Goal: Information Seeking & Learning: Find contact information

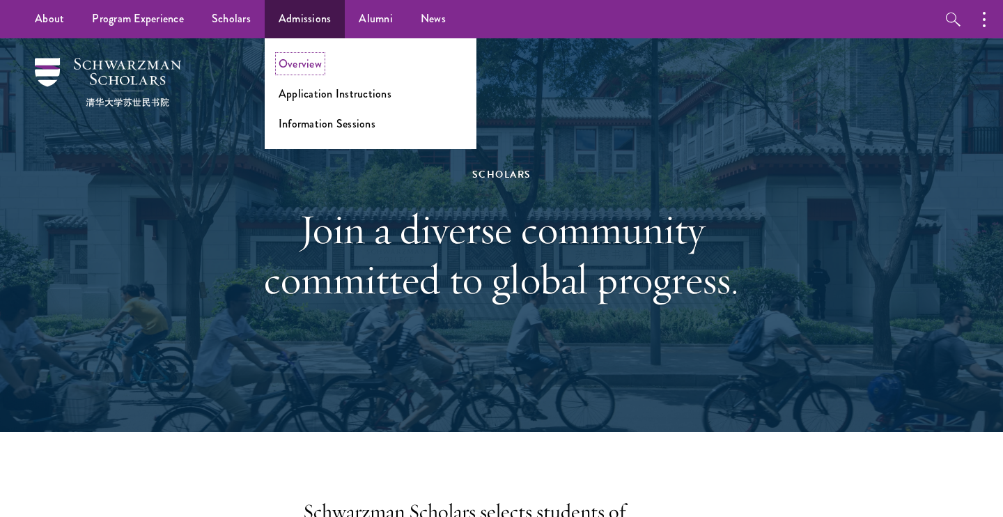
click at [294, 69] on link "Overview" at bounding box center [300, 64] width 43 height 16
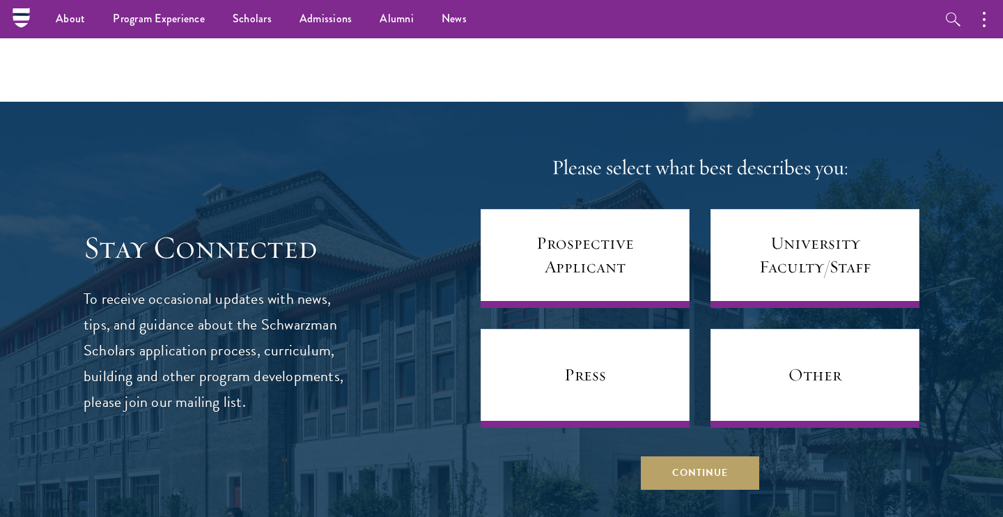
scroll to position [5391, 0]
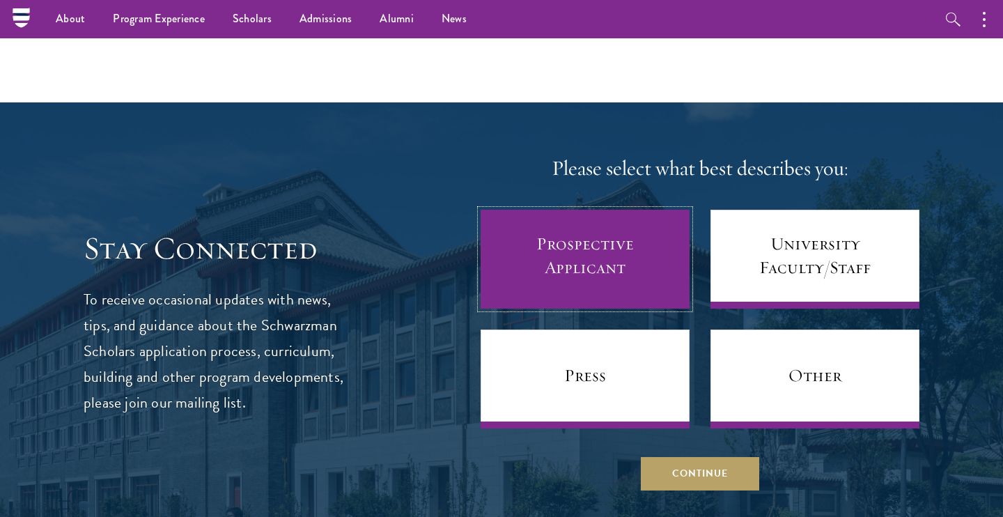
click at [560, 251] on link "Prospective Applicant" at bounding box center [585, 259] width 209 height 99
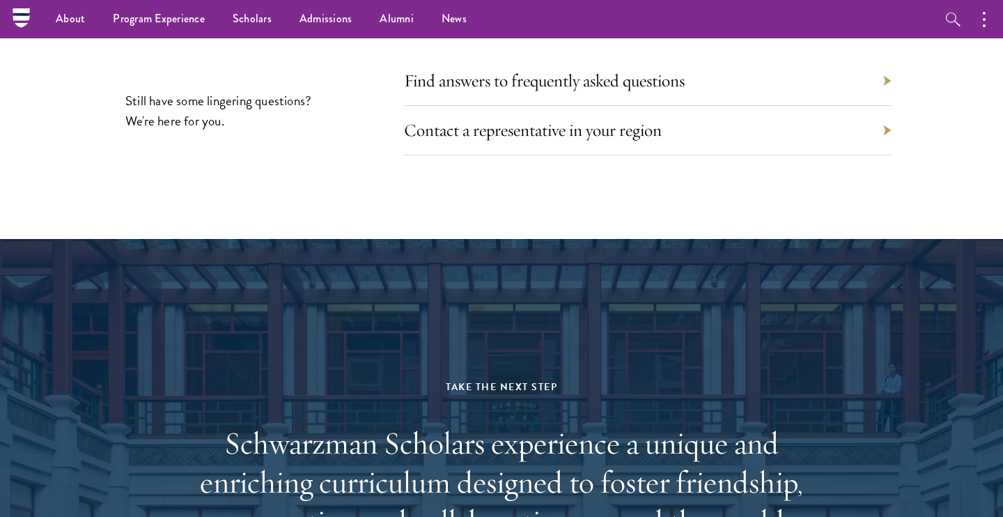
scroll to position [6317, 0]
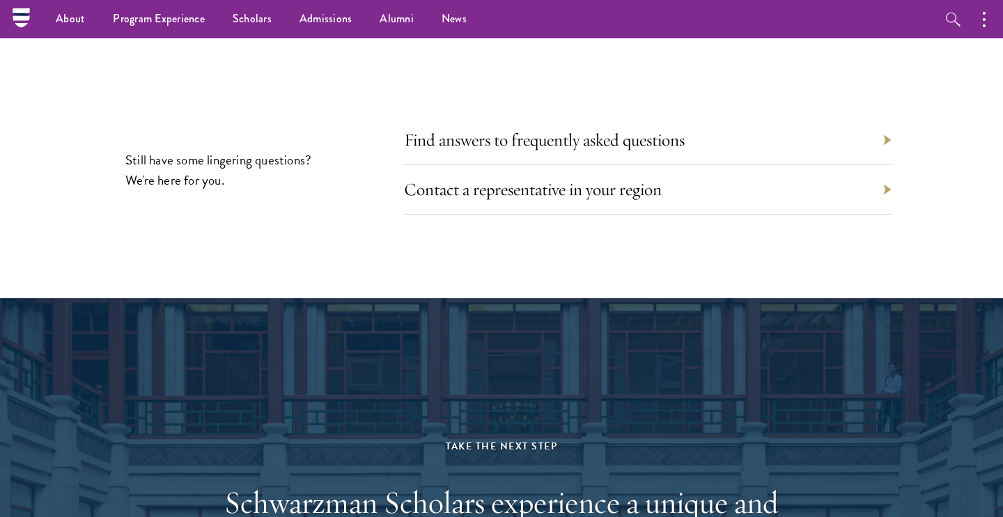
click at [518, 173] on div "Contact a representative in your region" at bounding box center [648, 189] width 488 height 49
click at [534, 178] on link "Contact a representative in your region" at bounding box center [544, 189] width 258 height 22
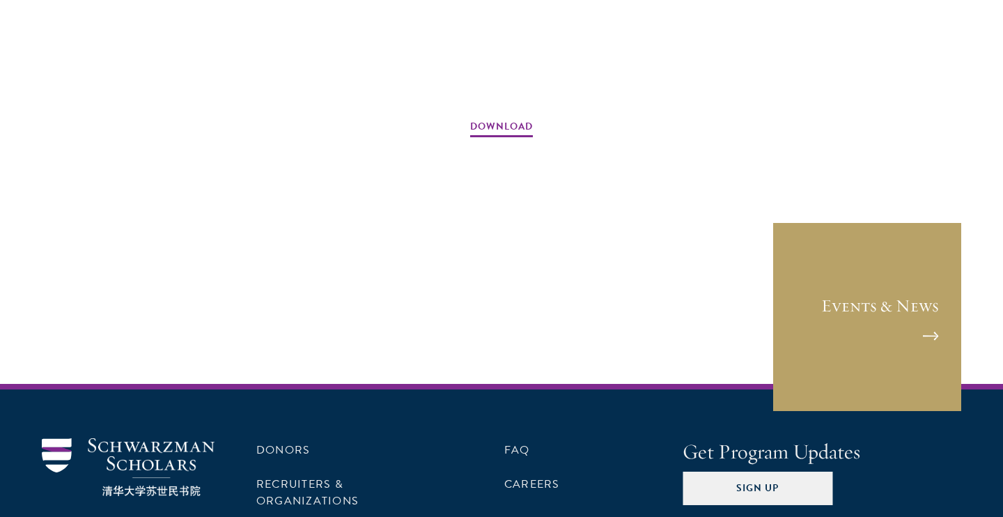
scroll to position [2300, 0]
